Goal: Manage account settings

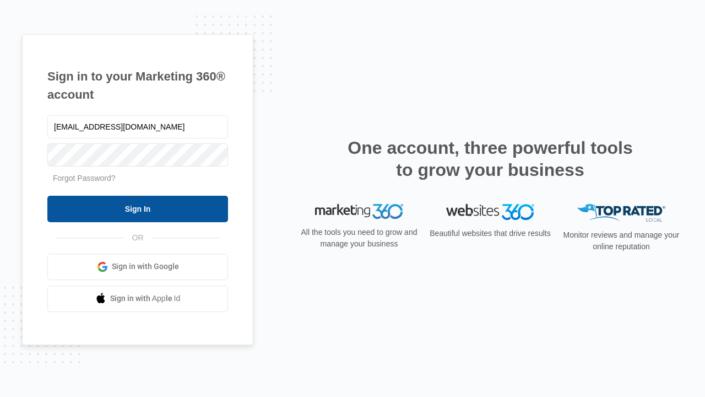
click at [138, 208] on input "Sign In" at bounding box center [137, 209] width 181 height 26
